Goal: Information Seeking & Learning: Learn about a topic

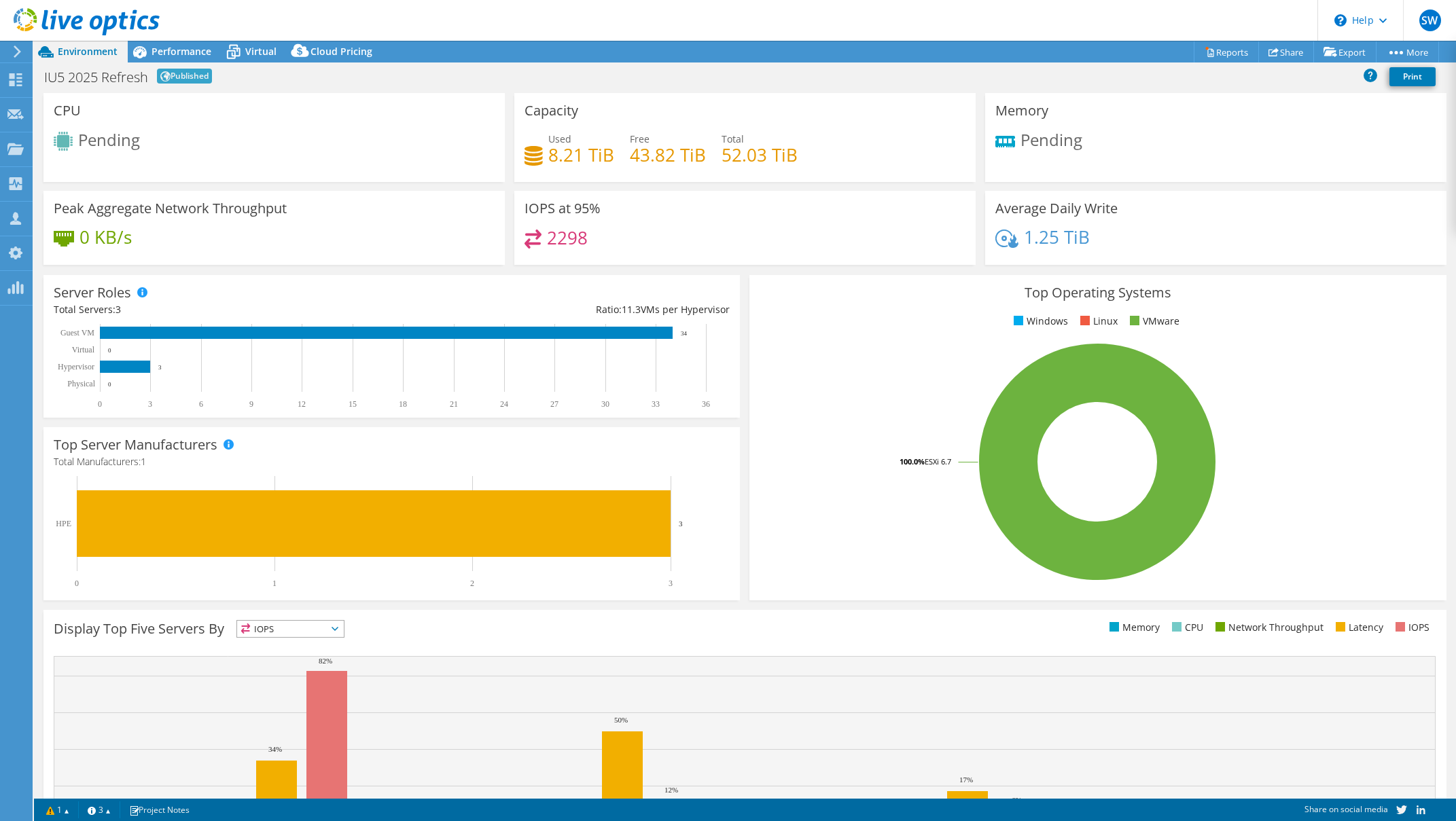
select select "USEast"
select select "USD"
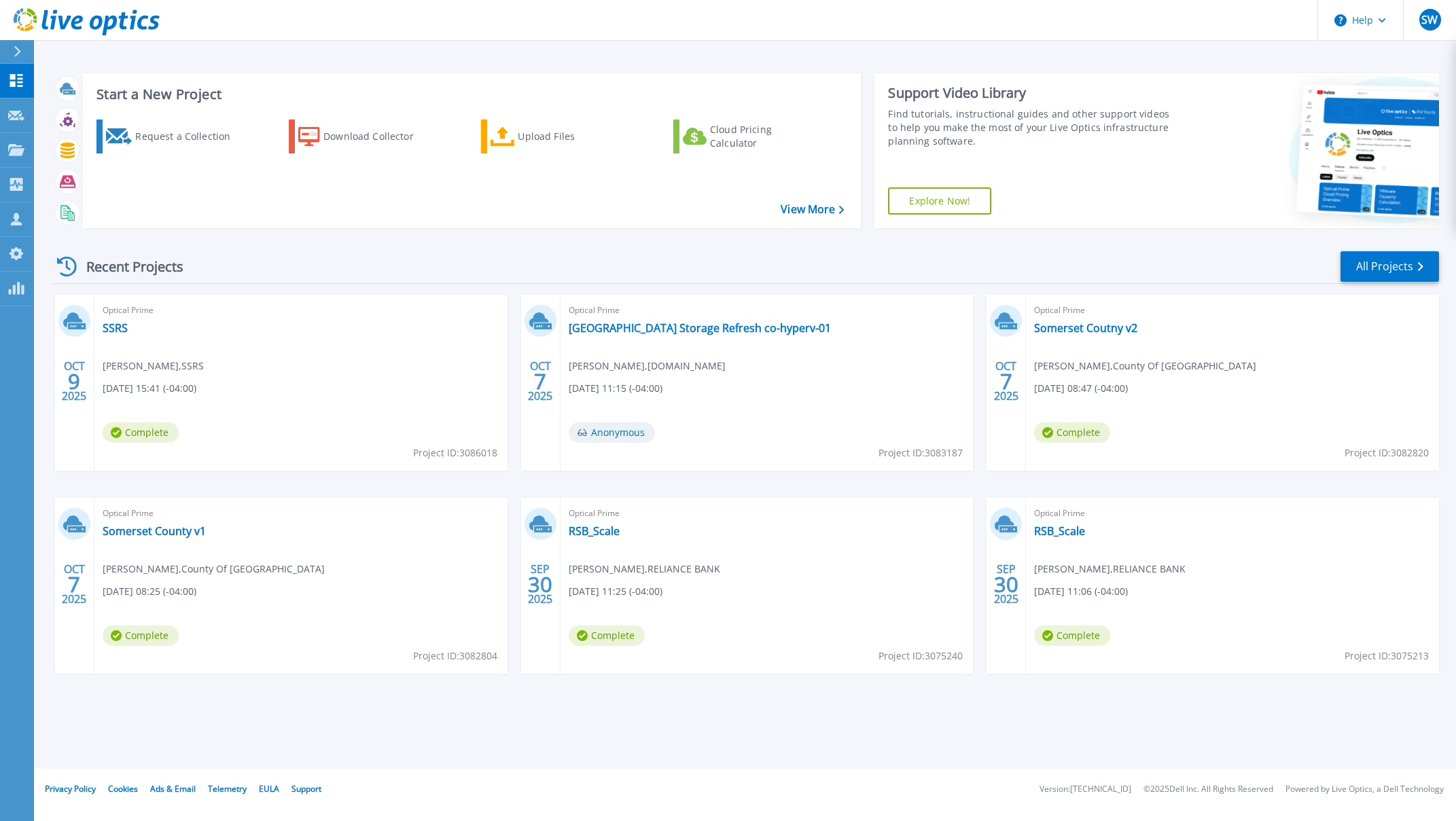
click at [1365, 284] on div "Recent Projects All Projects" at bounding box center [746, 266] width 1387 height 34
click at [1366, 274] on link "All Projects" at bounding box center [1389, 266] width 98 height 31
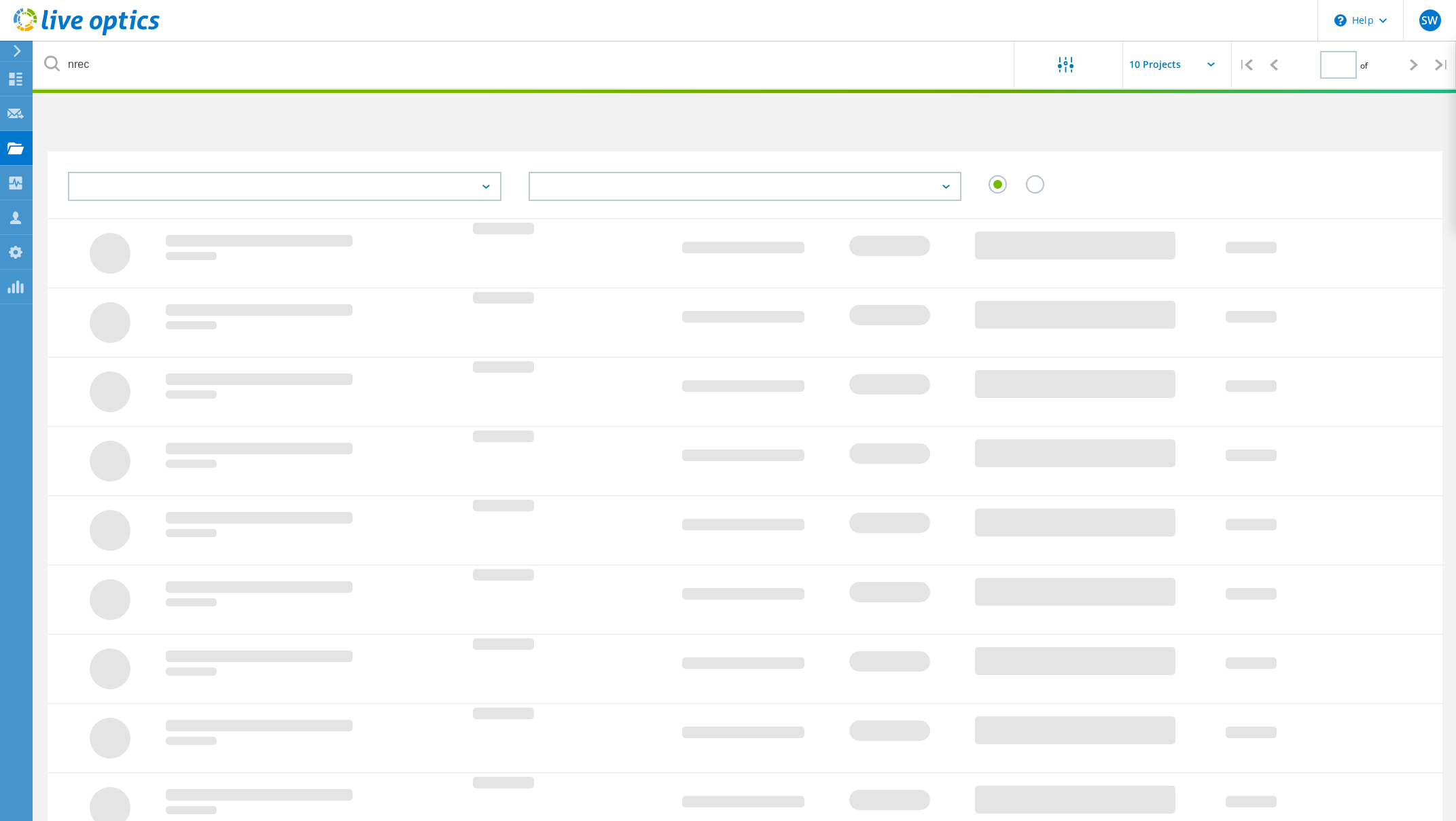
type input "1"
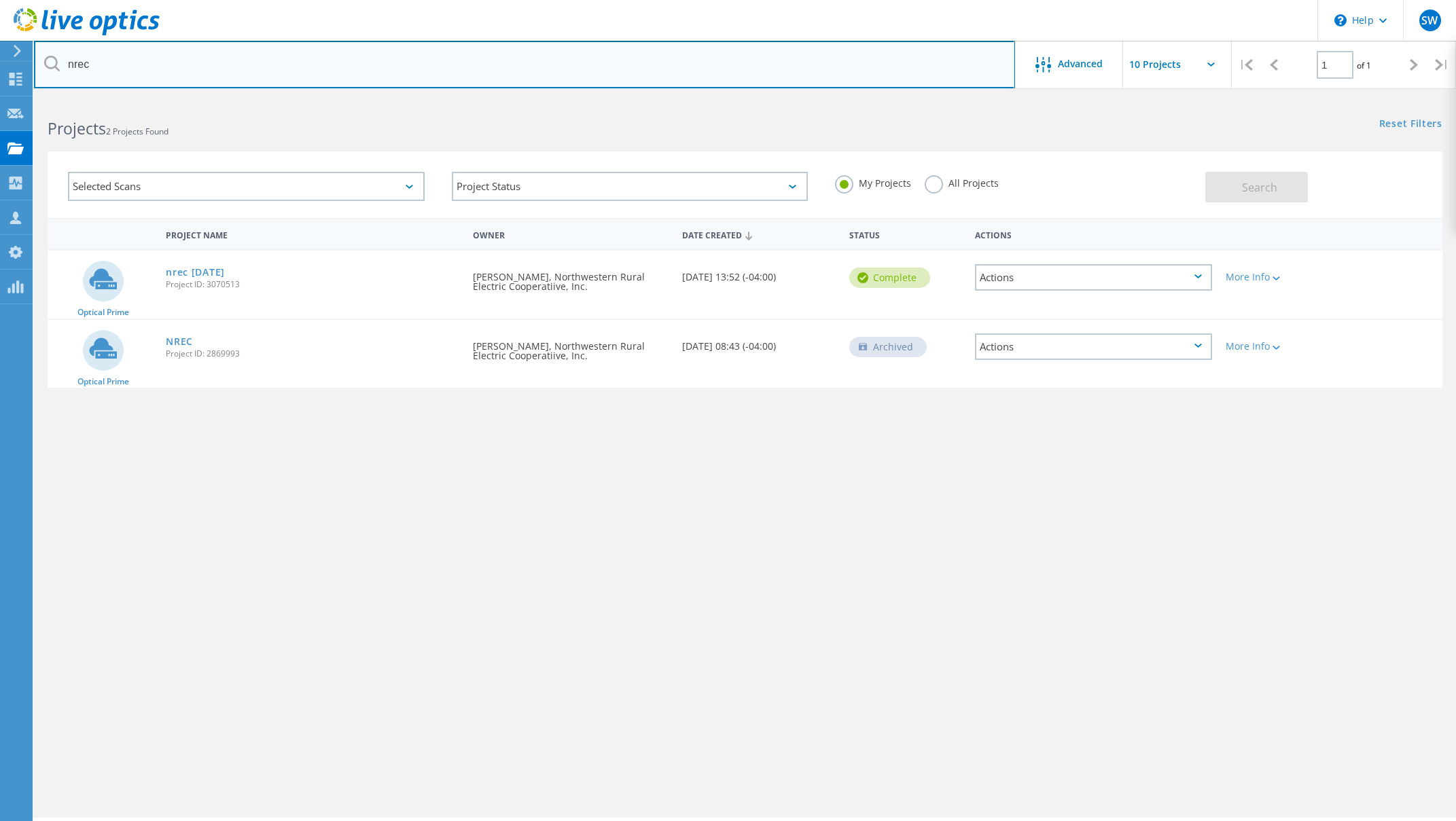
drag, startPoint x: 329, startPoint y: 70, endPoint x: 28, endPoint y: 62, distance: 301.1
click at [34, 62] on input "nrec" at bounding box center [524, 65] width 981 height 48
type input "iu5"
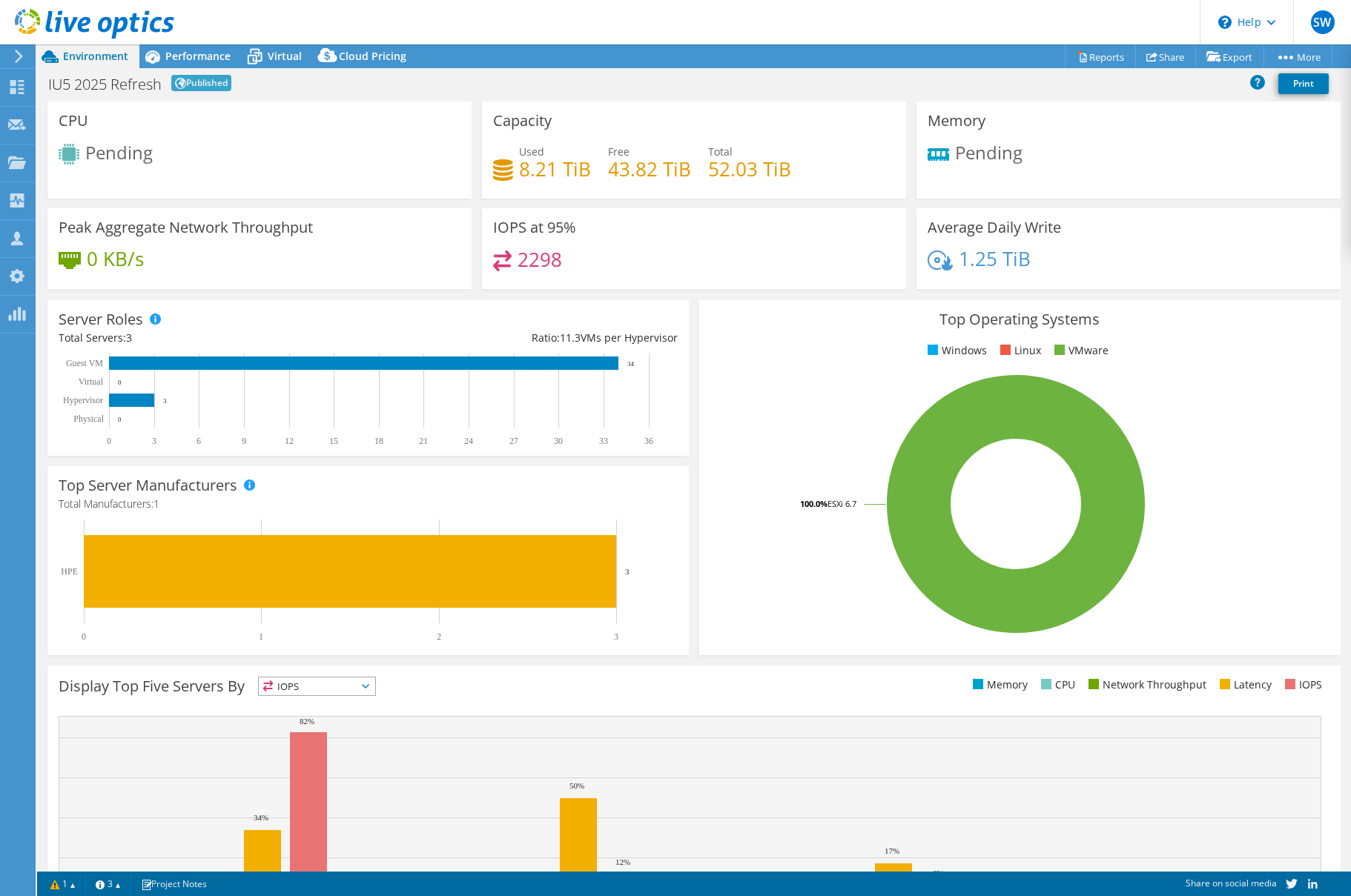
select select "USEast"
select select "USD"
click at [204, 59] on span "Performance" at bounding box center [197, 56] width 65 height 14
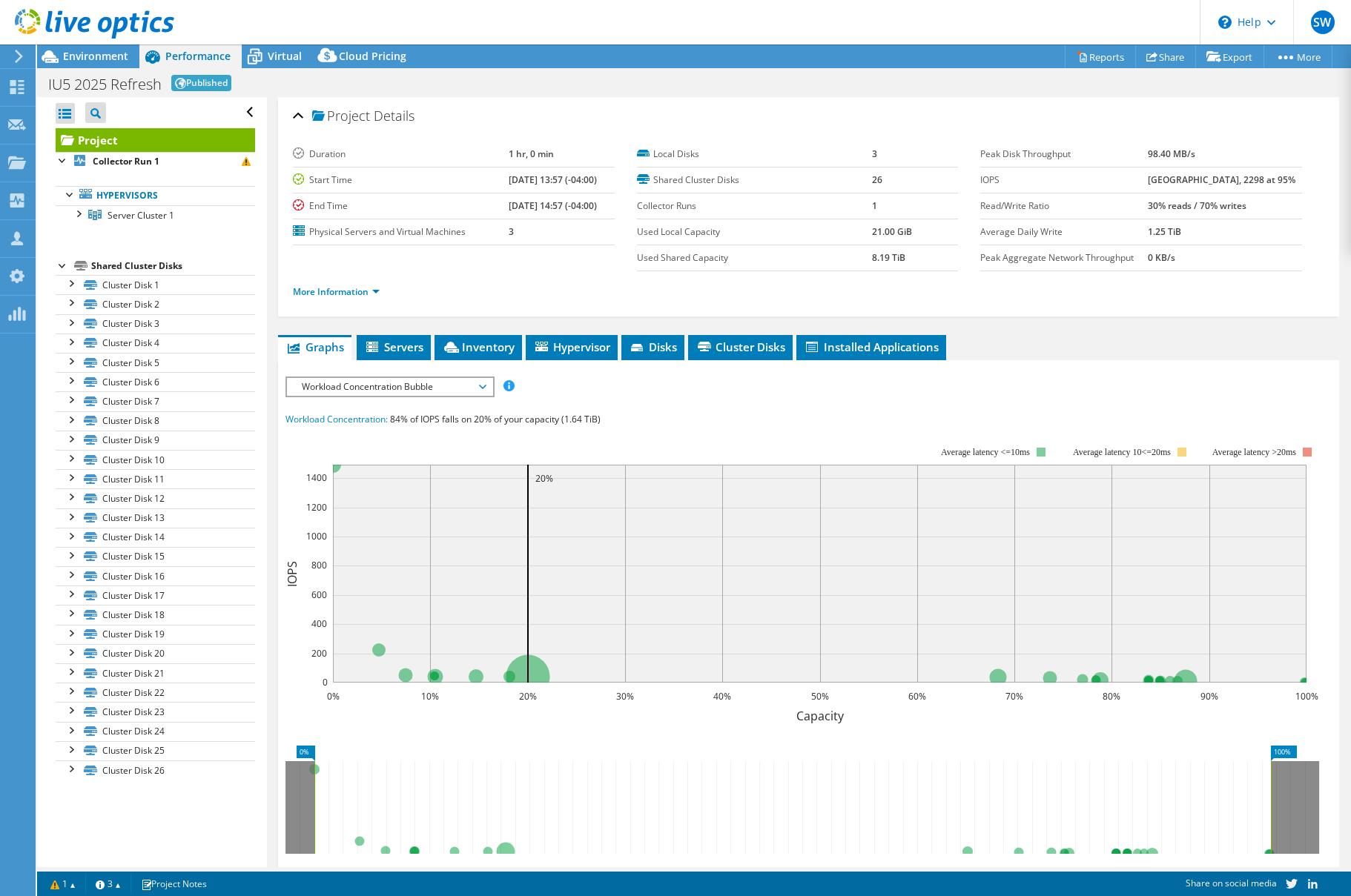
click at [438, 392] on span "Workload Concentration Bubble" at bounding box center [390, 386] width 191 height 18
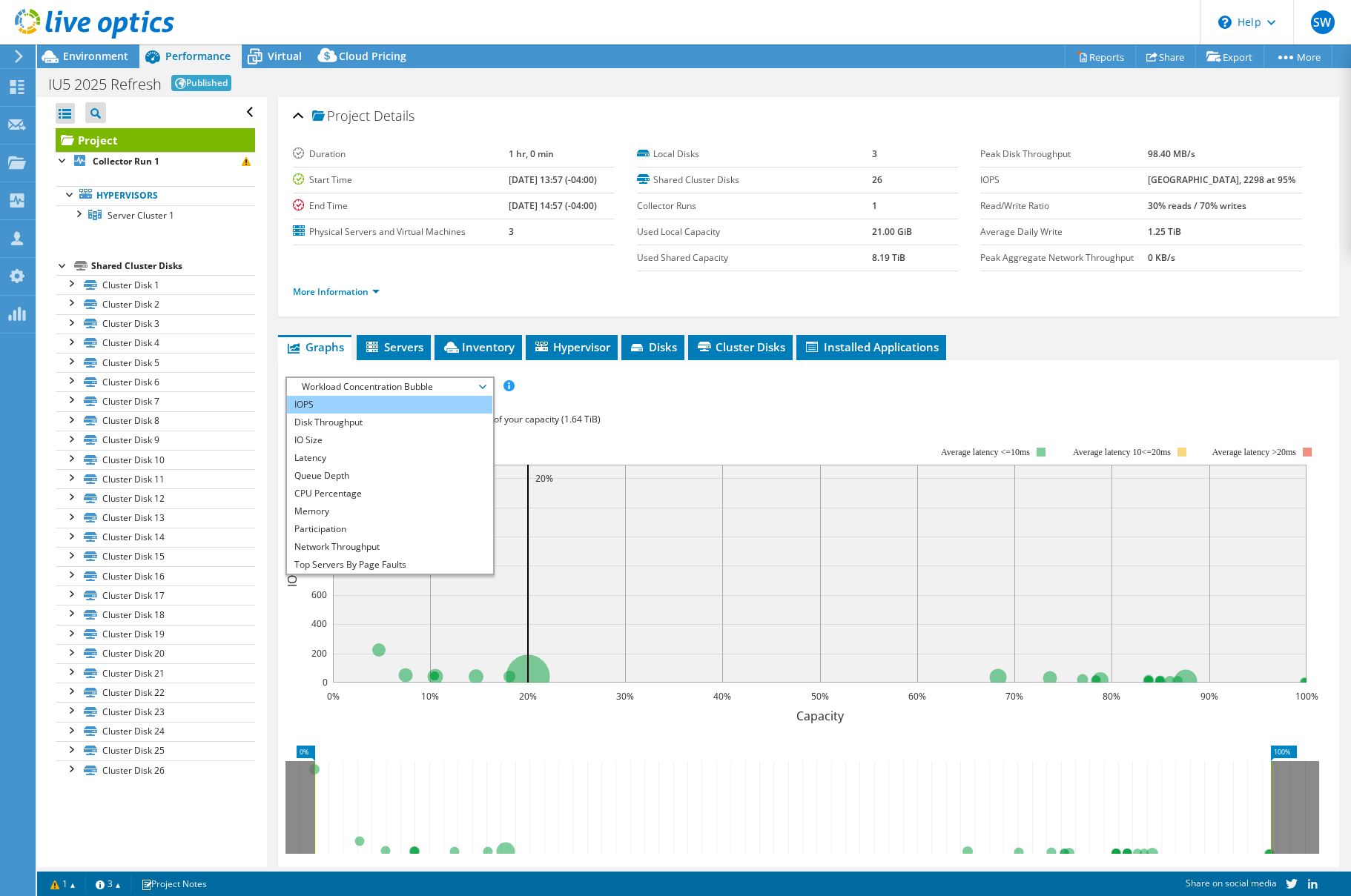
click at [423, 404] on li "IOPS" at bounding box center [390, 404] width 205 height 18
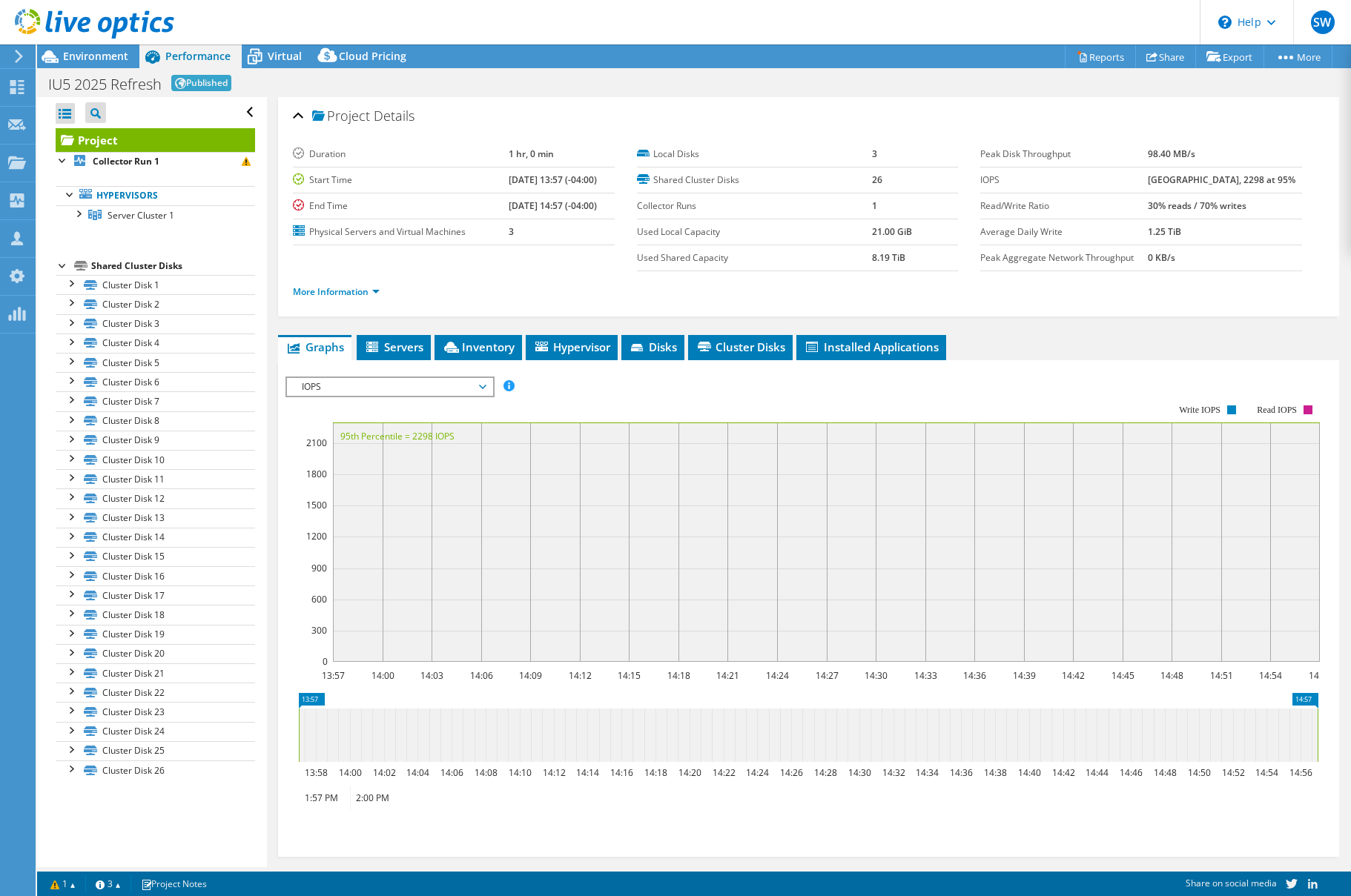
click at [648, 396] on rect at bounding box center [802, 533] width 1034 height 296
click at [439, 387] on span "IOPS" at bounding box center [390, 386] width 191 height 18
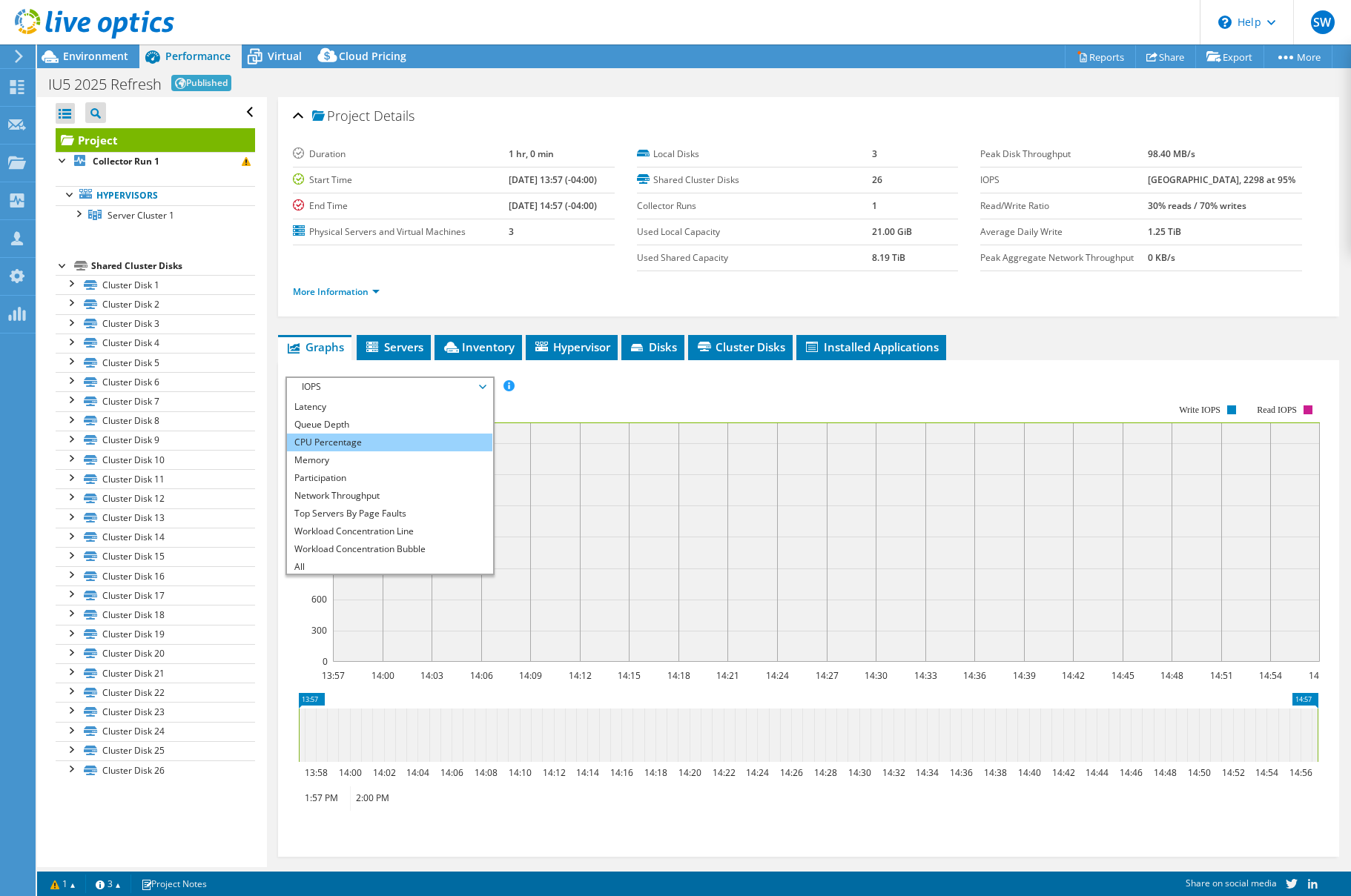
scroll to position [54, 0]
click at [422, 524] on li "Workload Concentration Line" at bounding box center [390, 529] width 205 height 18
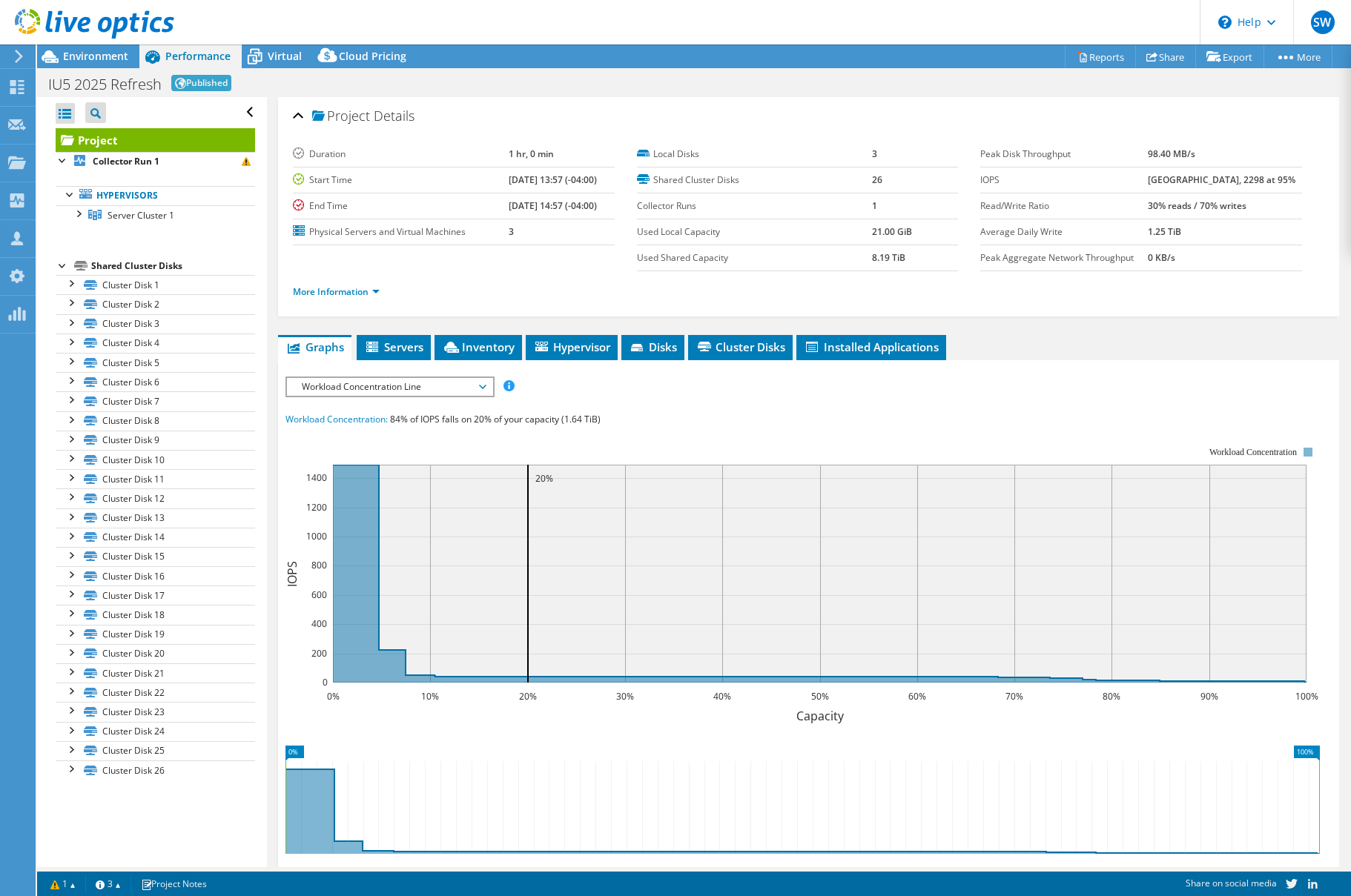
click at [638, 402] on div "IOPS Disk Throughput IO Size Latency Queue Depth CPU Percentage Memory Page Fau…" at bounding box center [808, 637] width 1046 height 523
click at [442, 387] on span "Workload Concentration Line" at bounding box center [390, 386] width 191 height 18
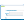
scroll to position [0, 0]
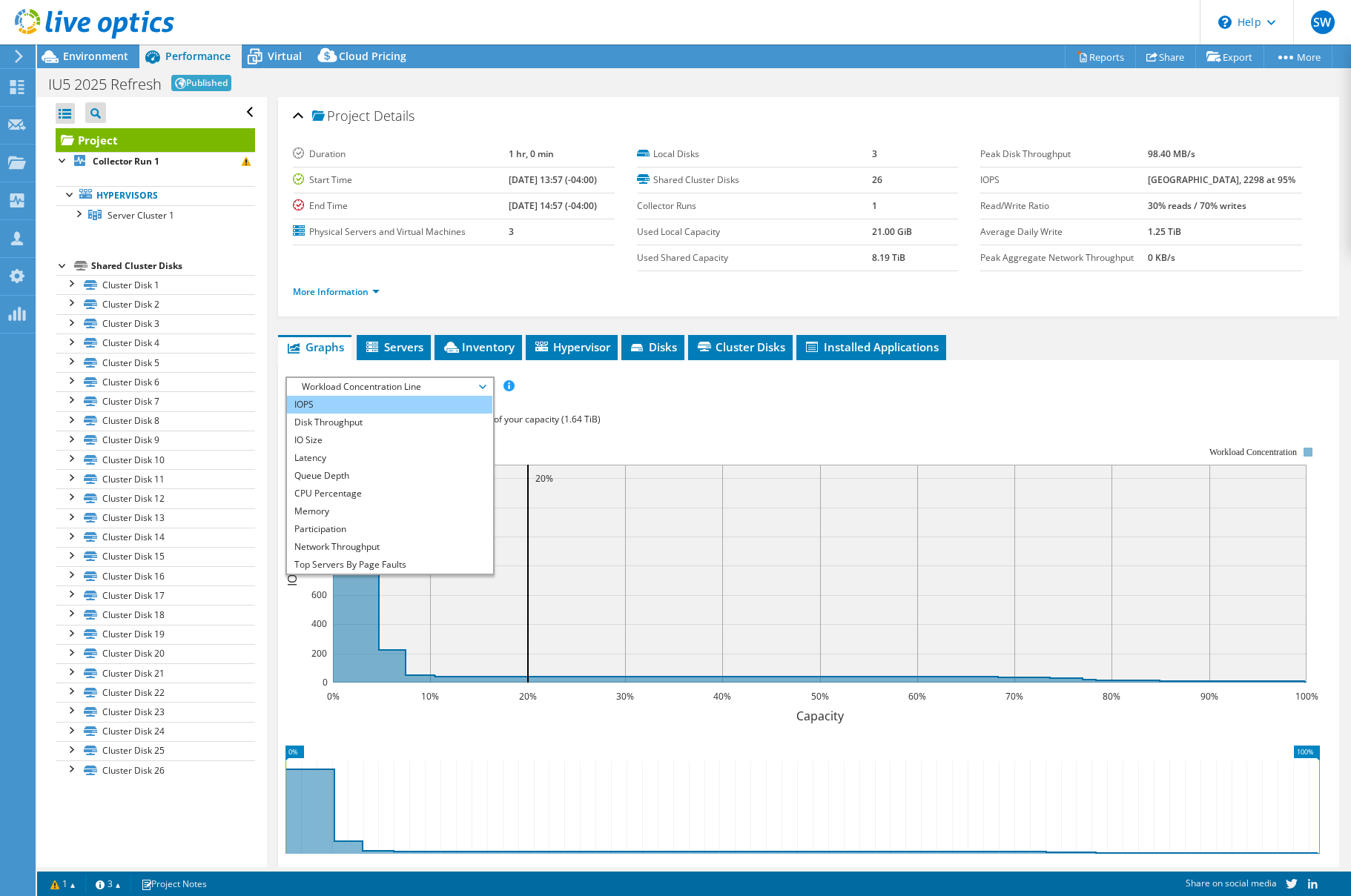
click at [404, 409] on li "IOPS" at bounding box center [390, 404] width 205 height 18
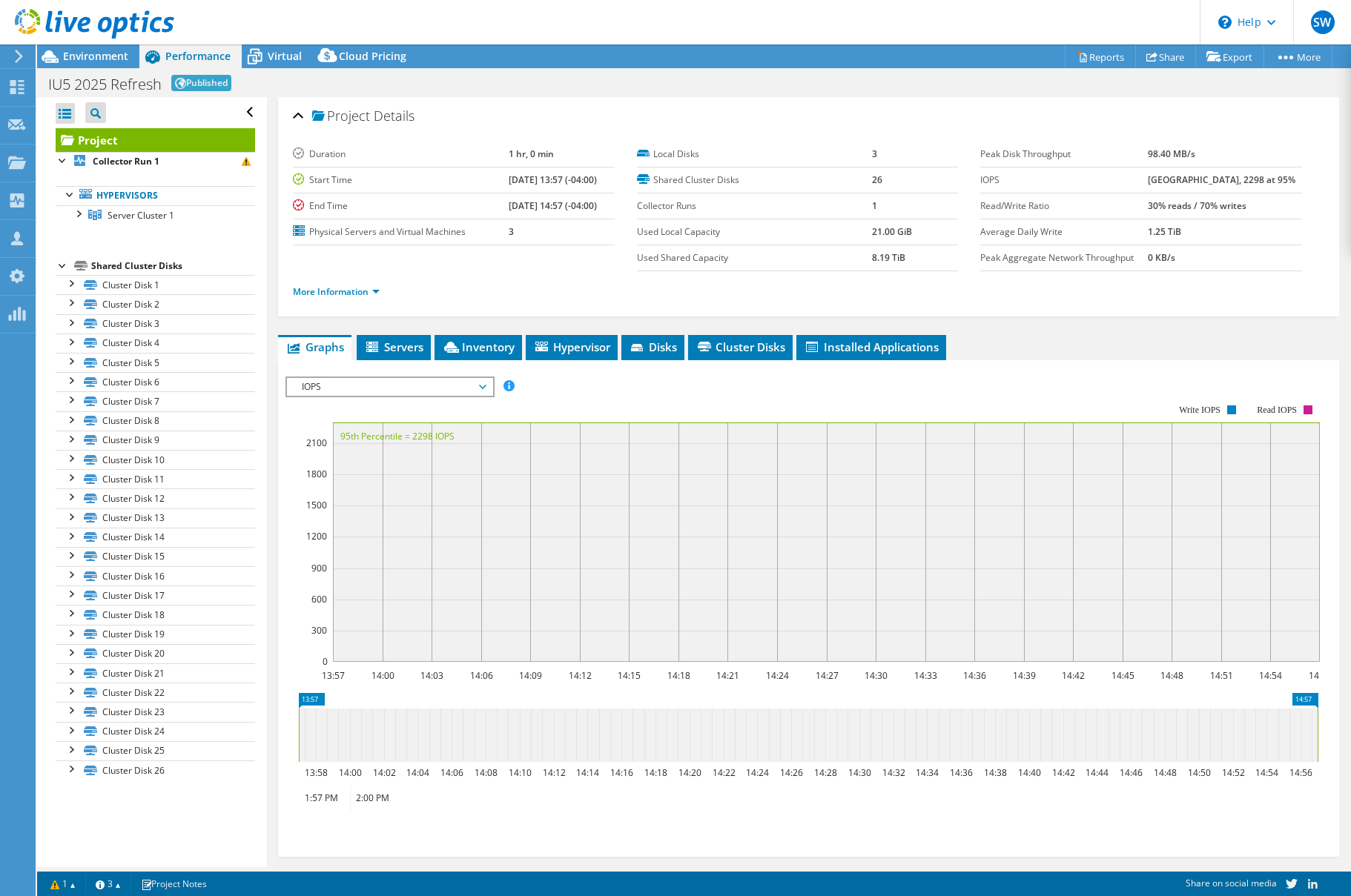
click at [751, 396] on rect at bounding box center [802, 533] width 1034 height 296
click at [616, 376] on div "IOPS Disk Throughput IO Size Latency Queue Depth CPU Percentage Memory Page Fau…" at bounding box center [808, 386] width 1046 height 20
click at [626, 402] on rect at bounding box center [802, 533] width 1034 height 296
click at [115, 57] on span "Environment" at bounding box center [95, 56] width 65 height 14
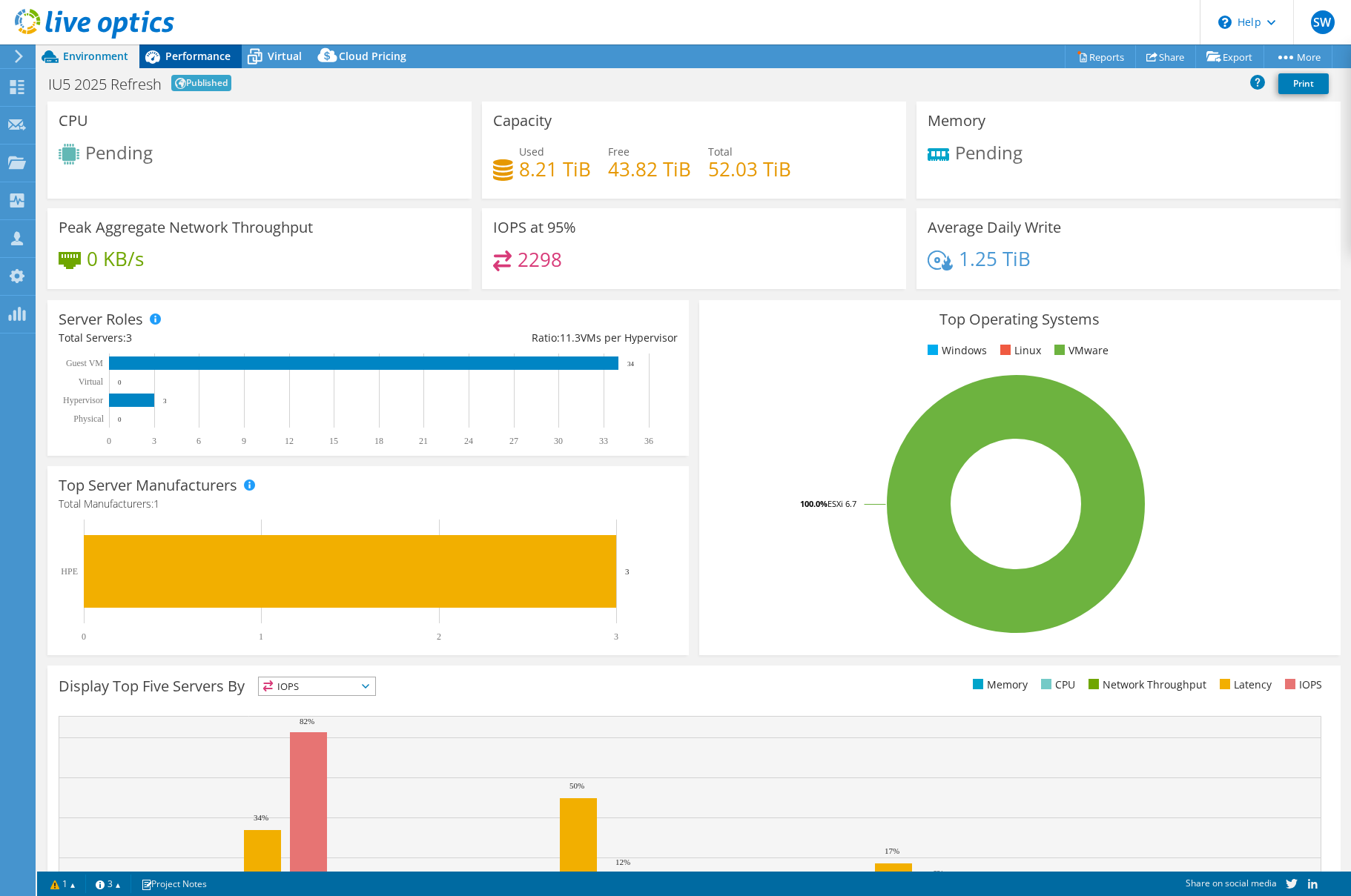
click at [201, 54] on span "Performance" at bounding box center [197, 56] width 65 height 14
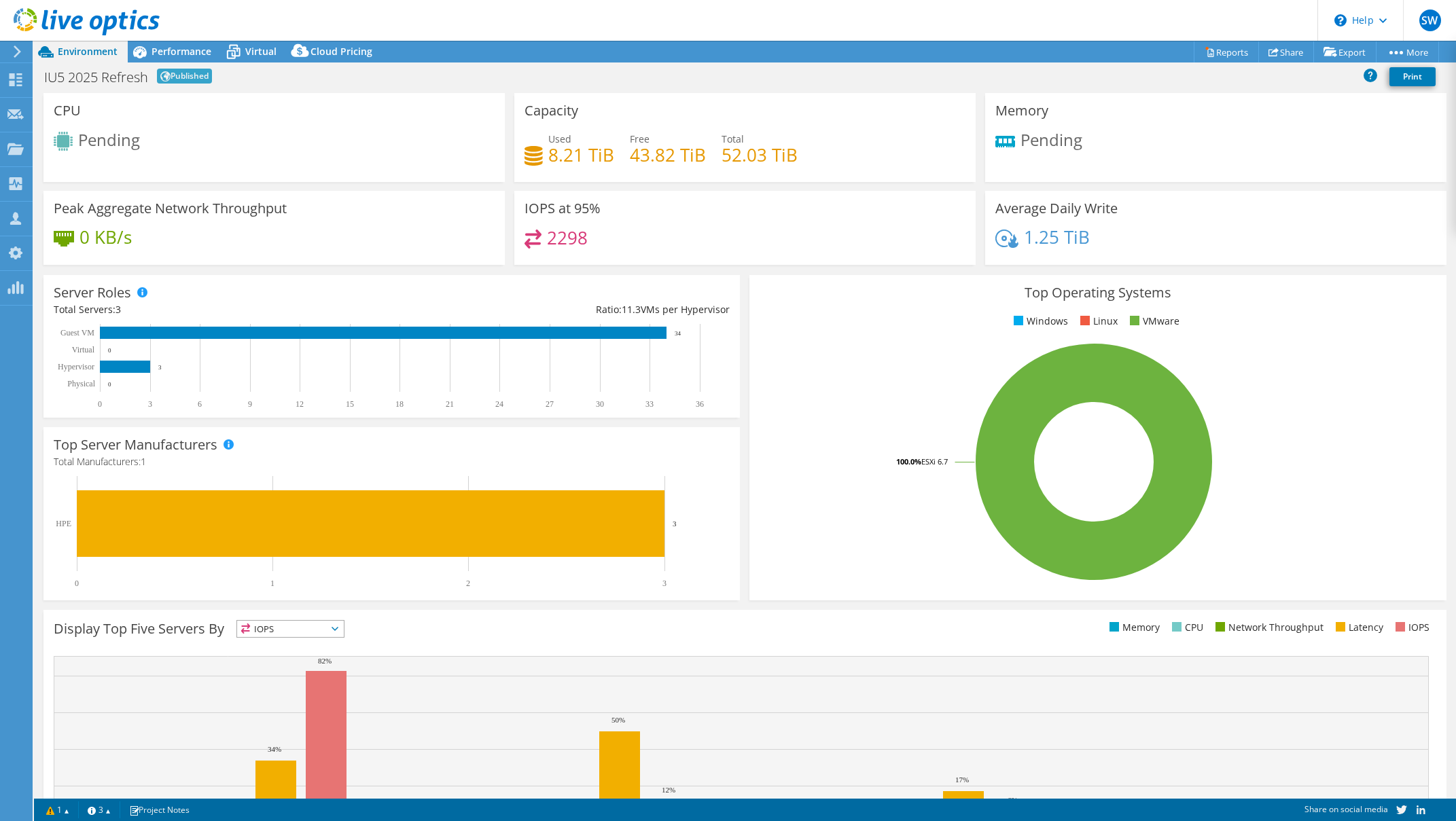
select select "USEast"
select select "USD"
click at [184, 55] on span "Performance" at bounding box center [181, 51] width 60 height 13
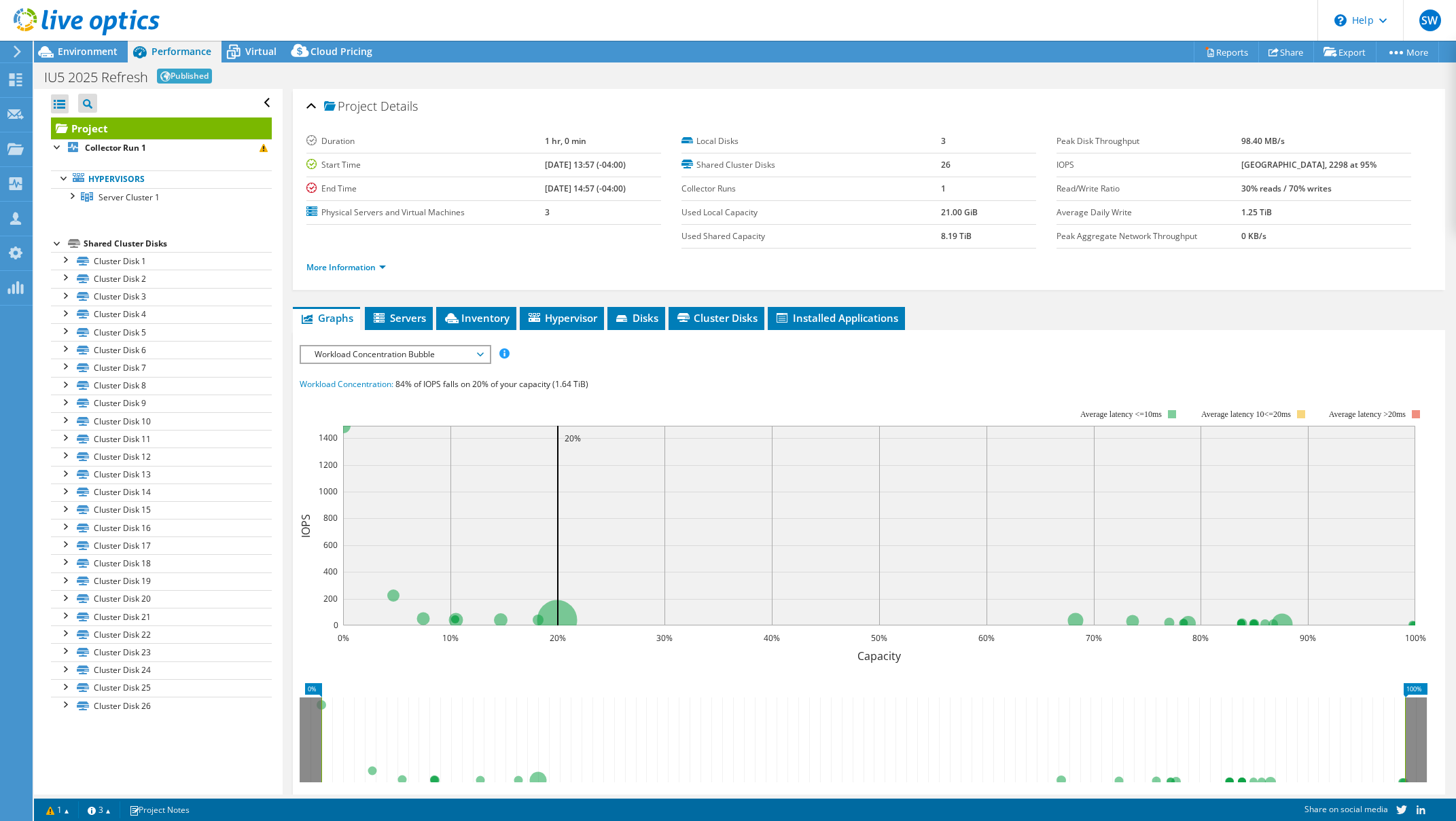
click at [372, 348] on span "Workload Concentration Bubble" at bounding box center [395, 354] width 175 height 16
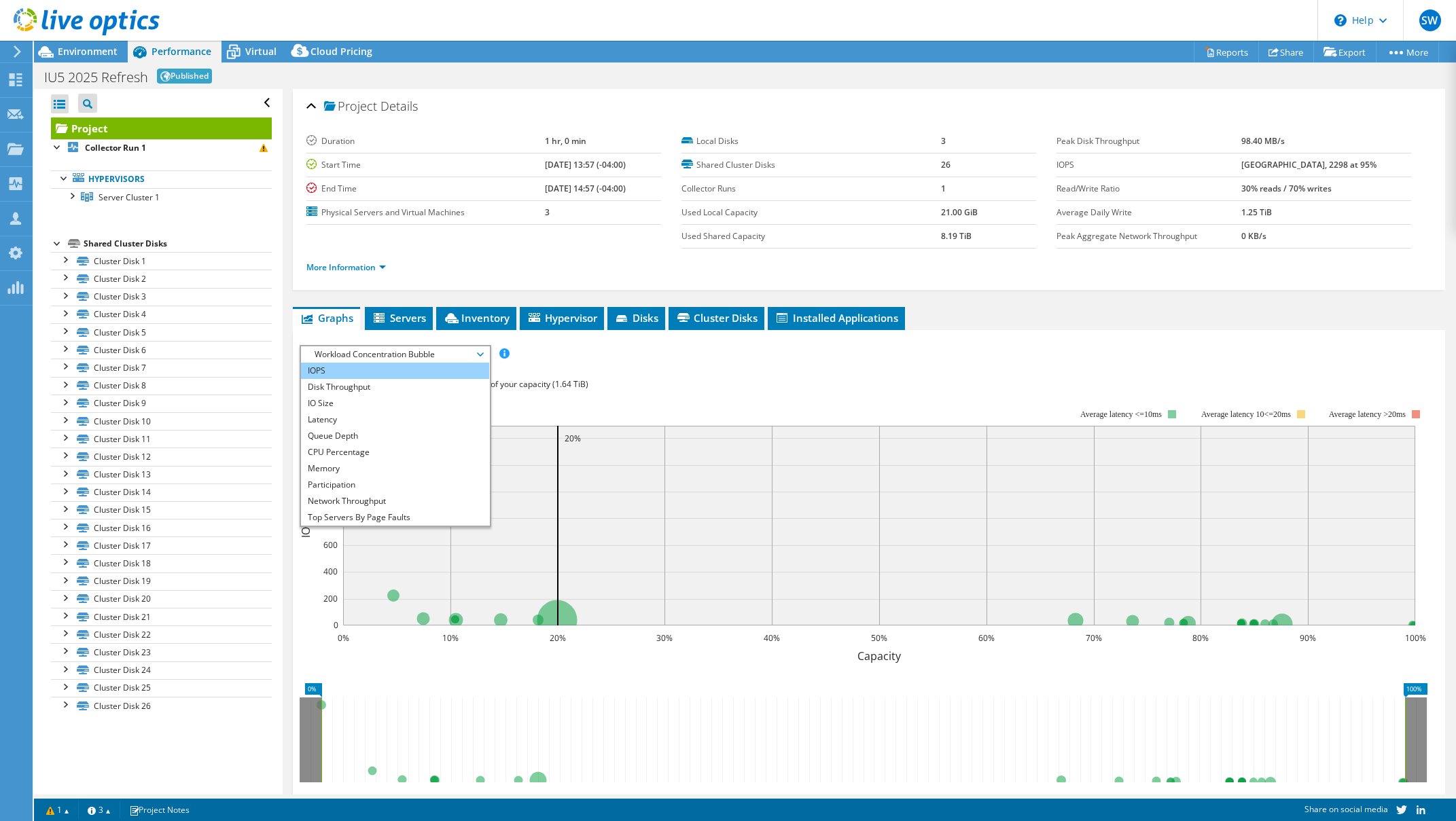
drag, startPoint x: 366, startPoint y: 375, endPoint x: 386, endPoint y: 374, distance: 20.0
click at [366, 375] on li "IOPS" at bounding box center [395, 370] width 188 height 16
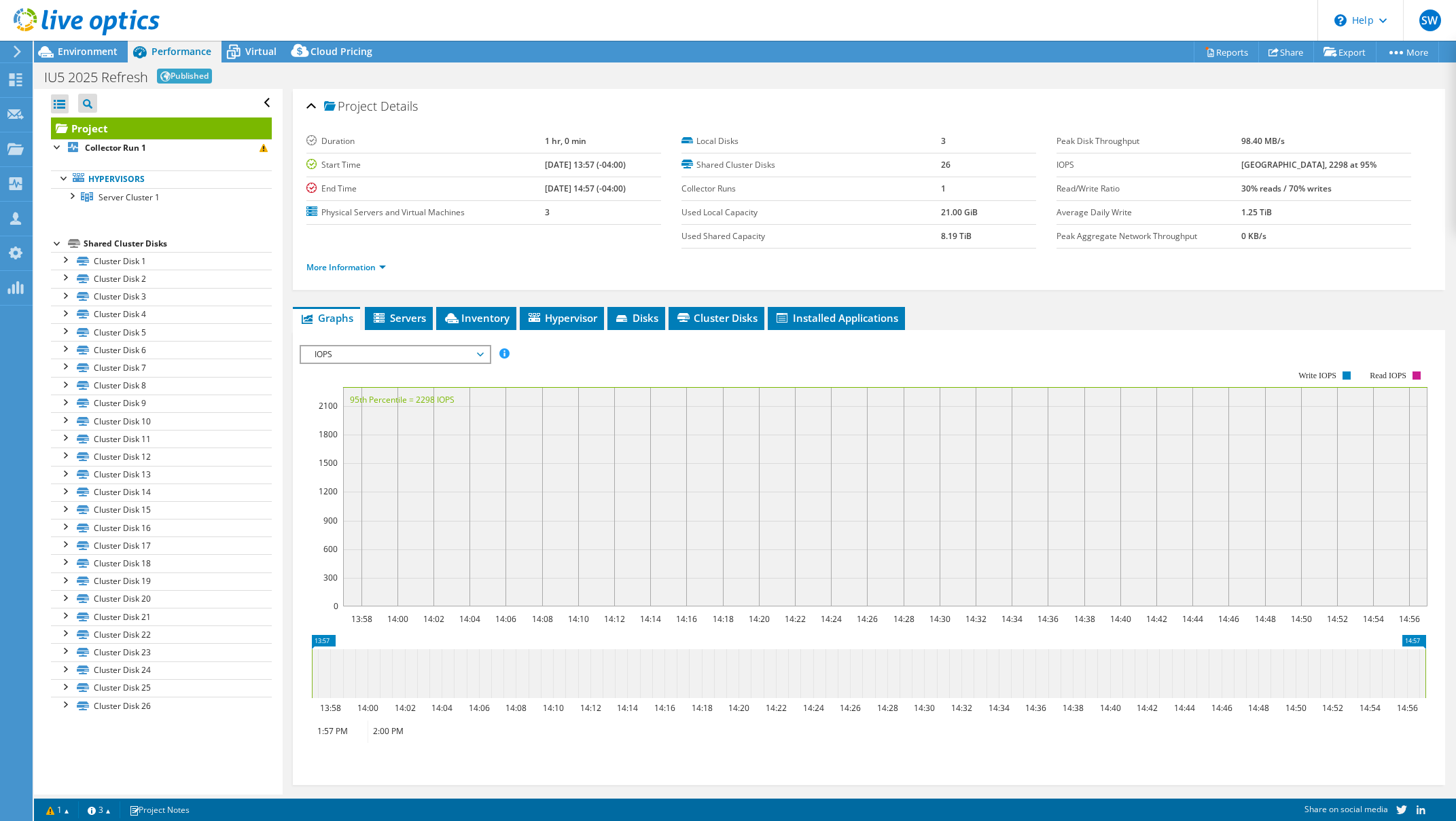
click at [593, 367] on div at bounding box center [869, 565] width 1139 height 440
click at [97, 48] on span "Environment" at bounding box center [87, 51] width 60 height 13
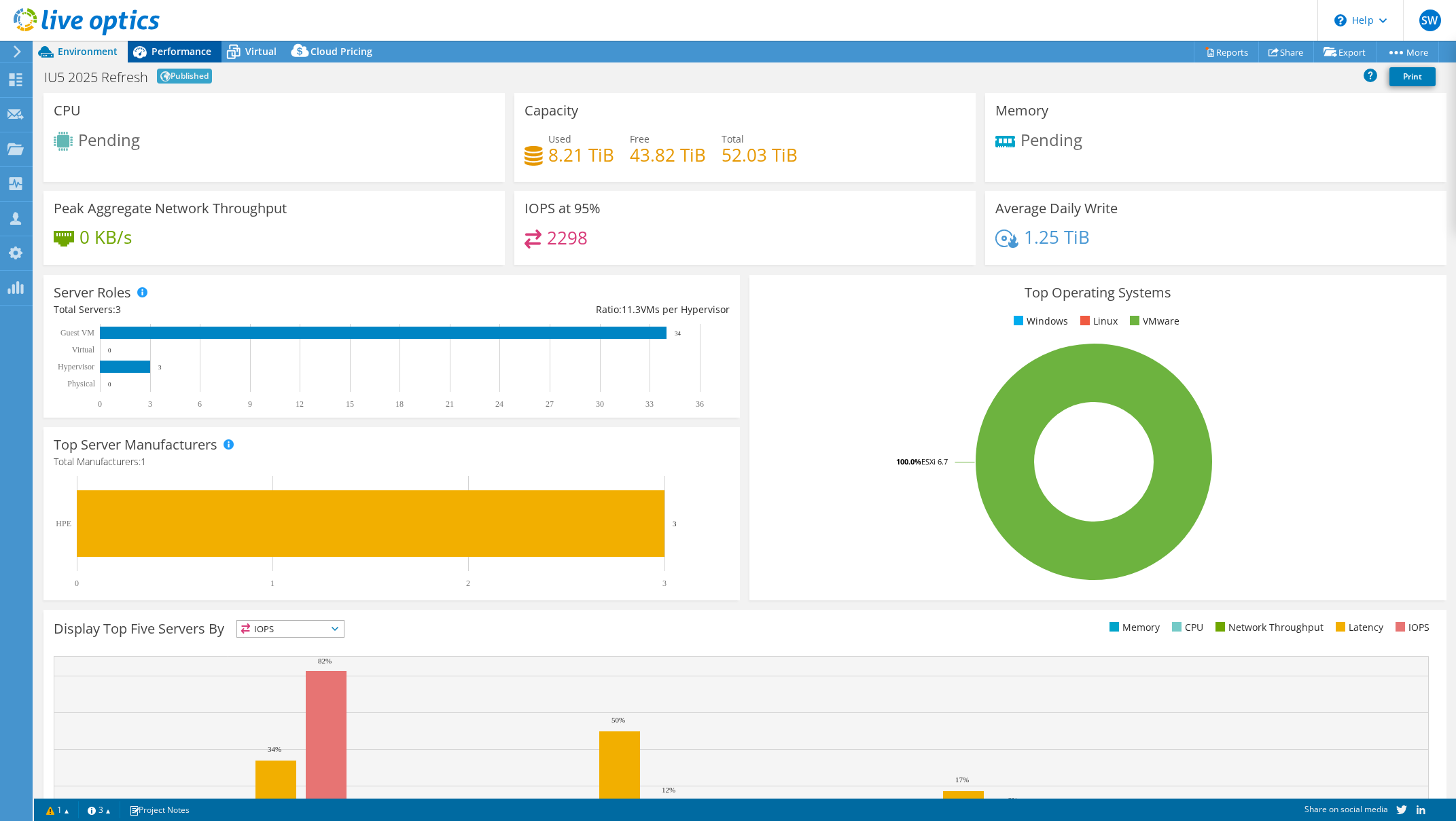
click at [193, 54] on span "Performance" at bounding box center [181, 51] width 60 height 13
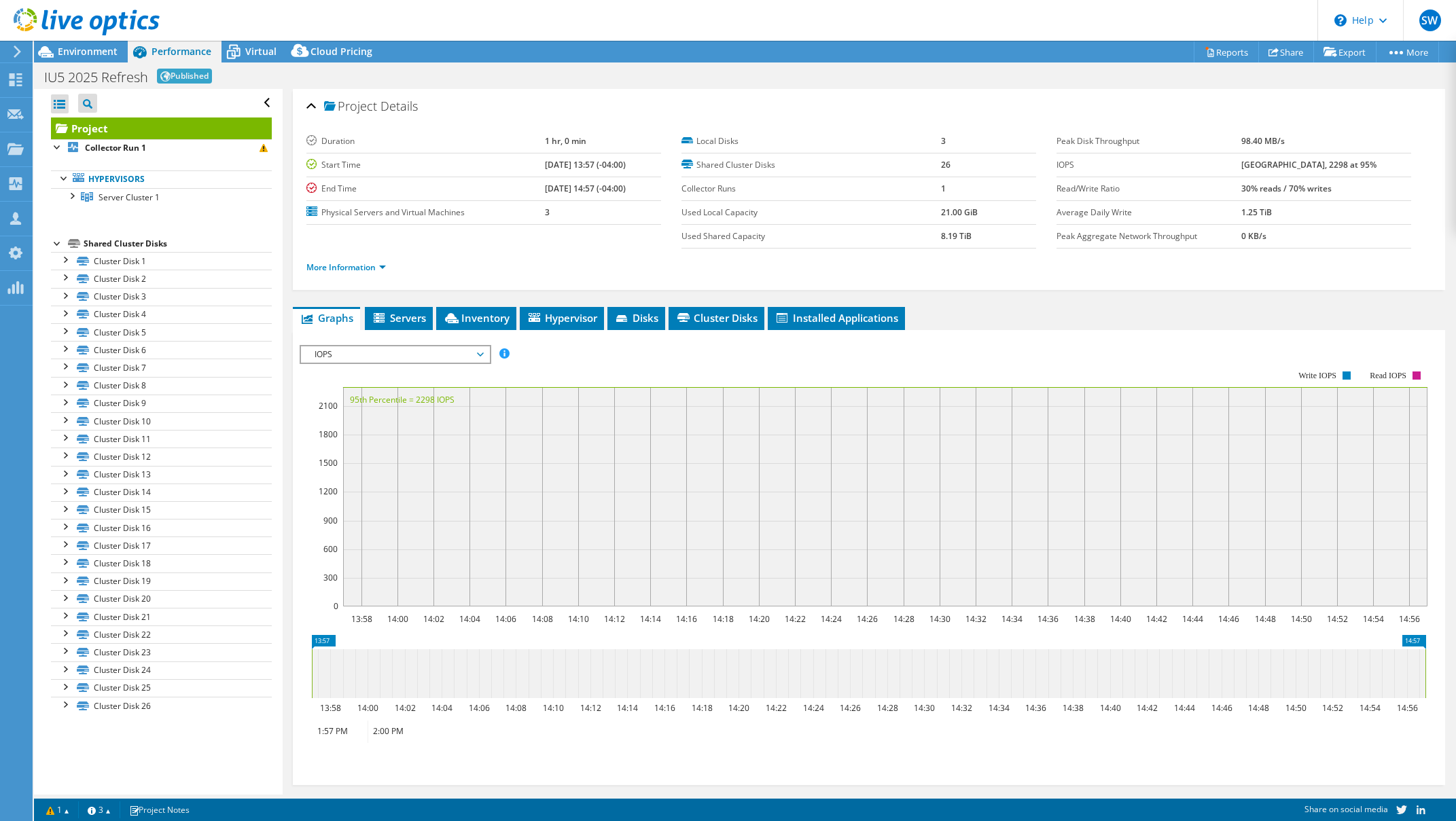
click at [429, 15] on header "SW OEM Team Member [PERSON_NAME] [EMAIL_ADDRESS][DOMAIN_NAME] Scale My Profile …" at bounding box center [728, 20] width 1456 height 41
